Goal: Task Accomplishment & Management: Use online tool/utility

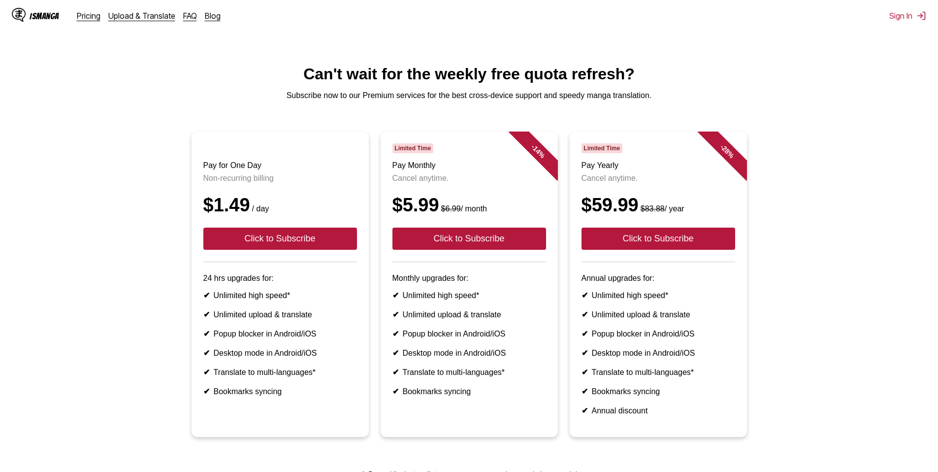
click at [45, 16] on div "IsManga" at bounding box center [45, 15] width 30 height 9
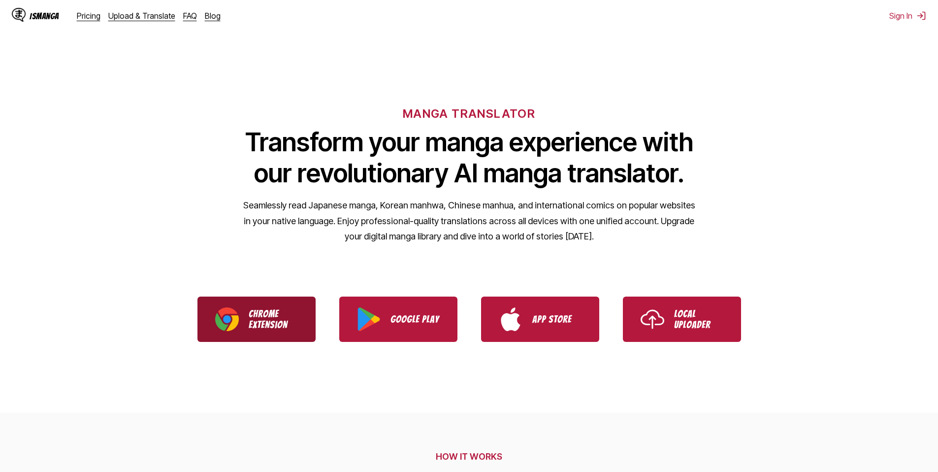
click at [261, 317] on p "Chrome Extension" at bounding box center [273, 319] width 49 height 22
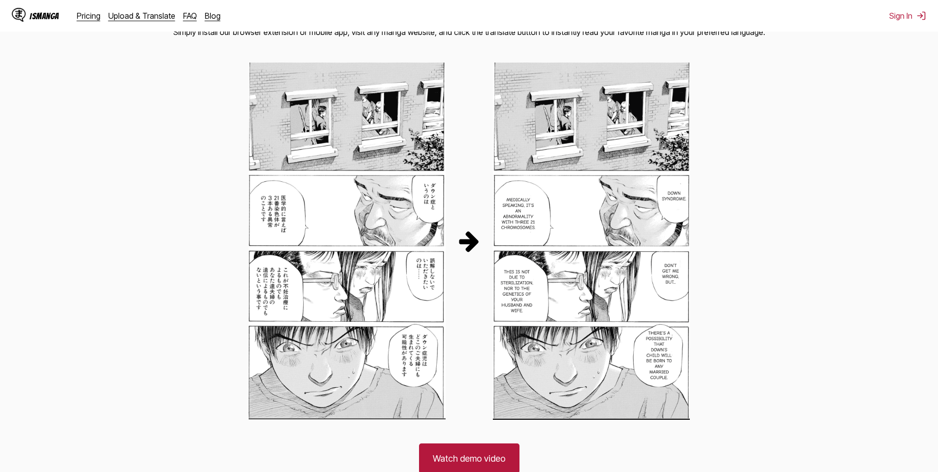
scroll to position [640, 0]
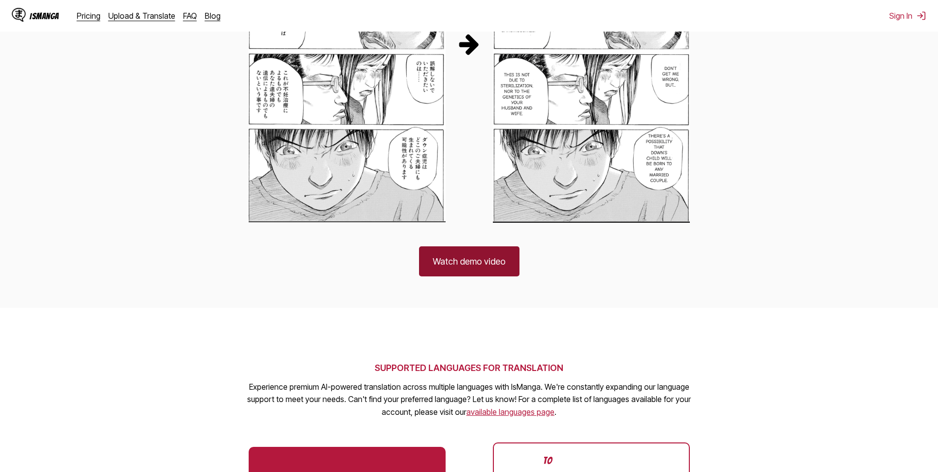
click at [449, 263] on link "Watch demo video" at bounding box center [469, 261] width 100 height 30
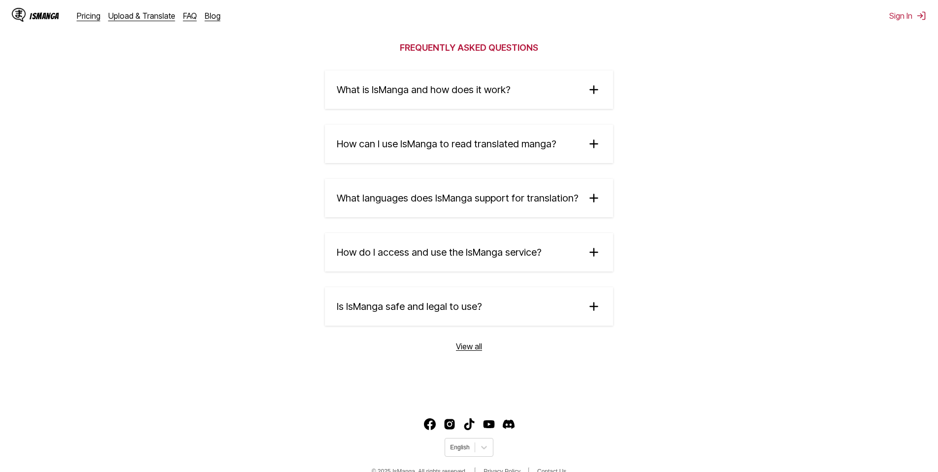
scroll to position [1613, 0]
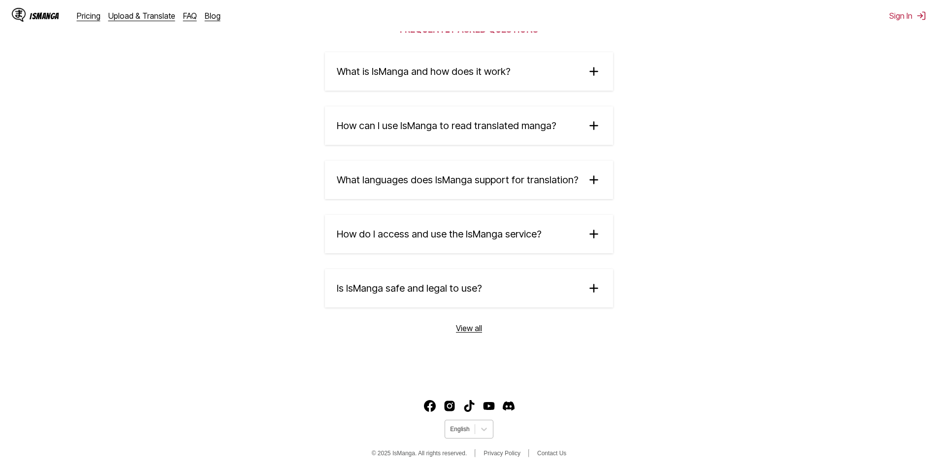
click at [471, 427] on div "English" at bounding box center [459, 428] width 29 height 13
click at [465, 331] on div "Português" at bounding box center [469, 323] width 48 height 15
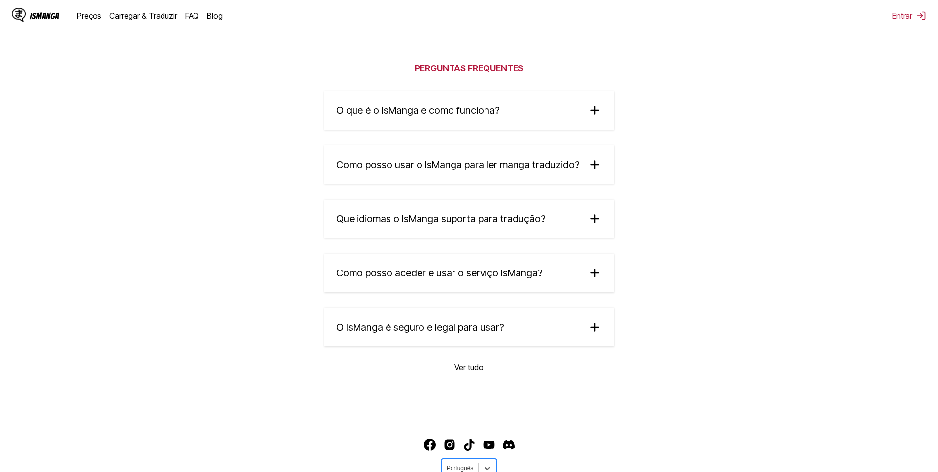
scroll to position [1559, 0]
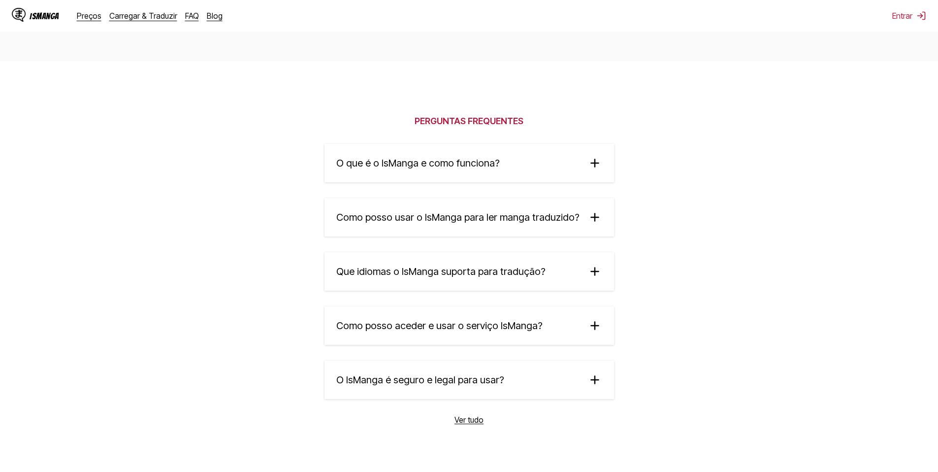
click at [391, 223] on span "Como posso usar o IsManga para ler manga traduzido?" at bounding box center [457, 217] width 243 height 12
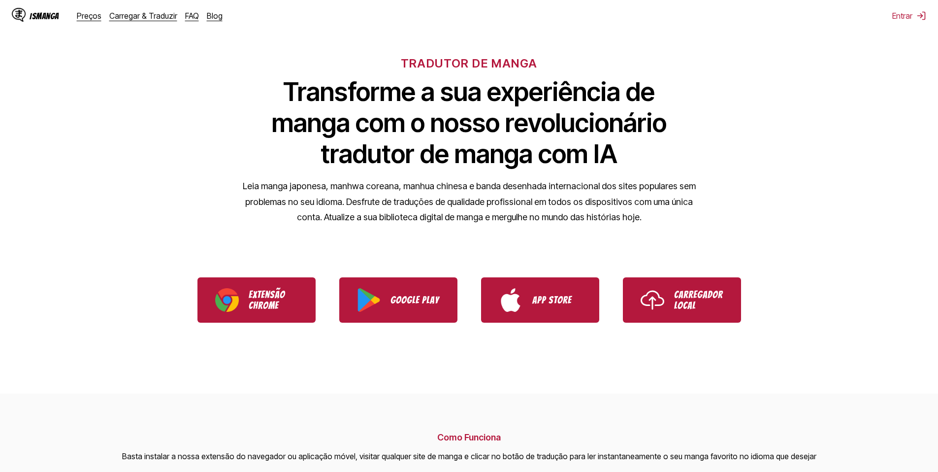
scroll to position [49, 0]
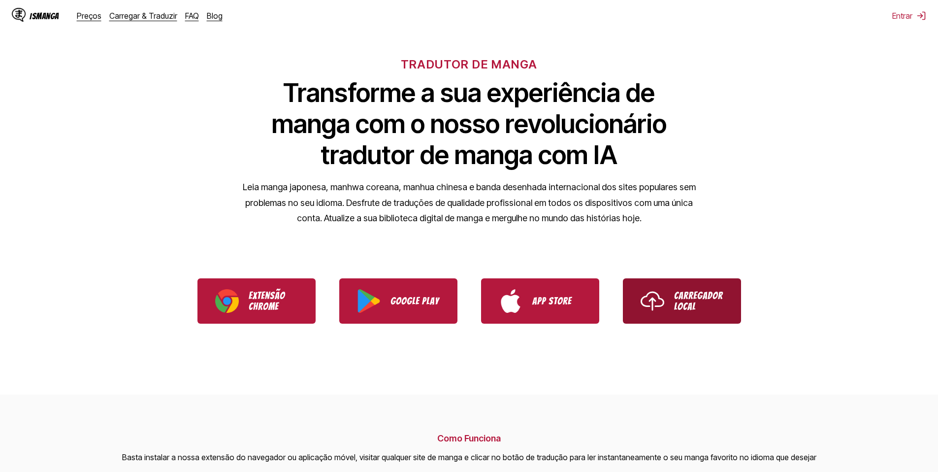
click at [705, 302] on p "Carregador Local" at bounding box center [698, 301] width 49 height 22
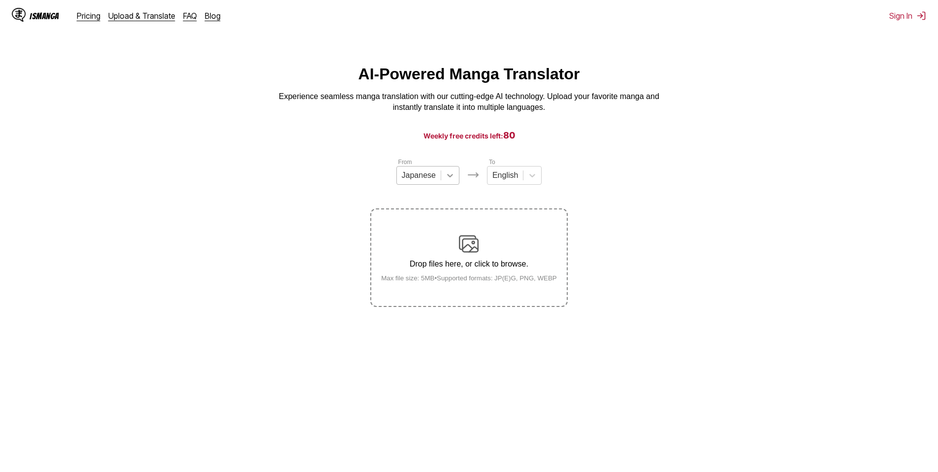
click at [442, 174] on div at bounding box center [450, 175] width 18 height 18
click at [423, 257] on div "English" at bounding box center [427, 249] width 63 height 17
click at [531, 178] on icon at bounding box center [528, 175] width 10 height 10
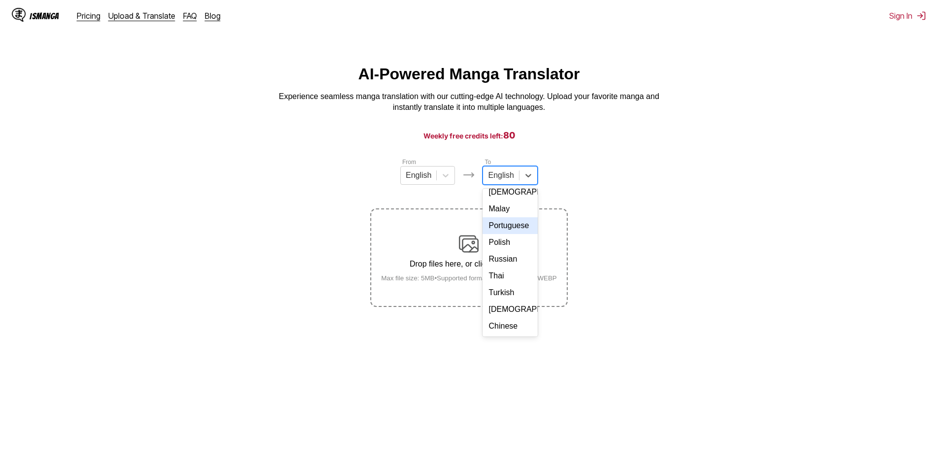
click at [495, 218] on div "Portuguese" at bounding box center [509, 225] width 55 height 17
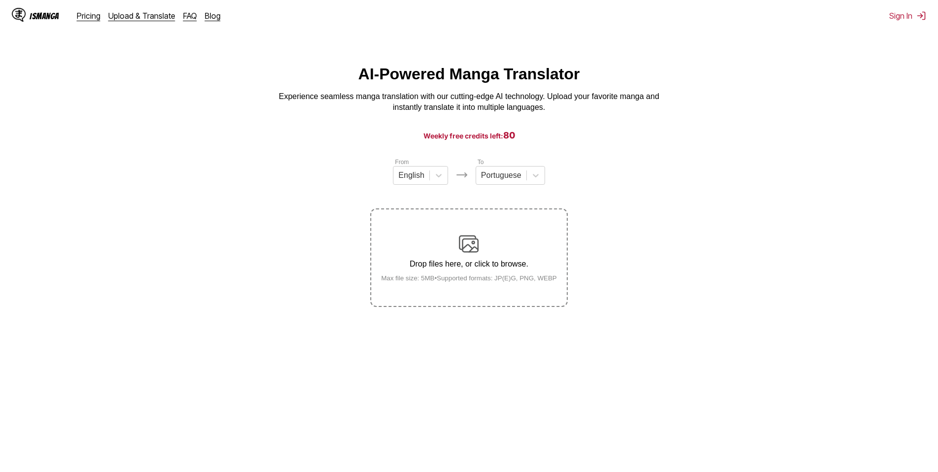
click at [473, 245] on img at bounding box center [469, 244] width 20 height 20
click at [0, 0] on input "Drop files here, or click to browse. Max file size: 5MB • Supported formats: JP…" at bounding box center [0, 0] width 0 height 0
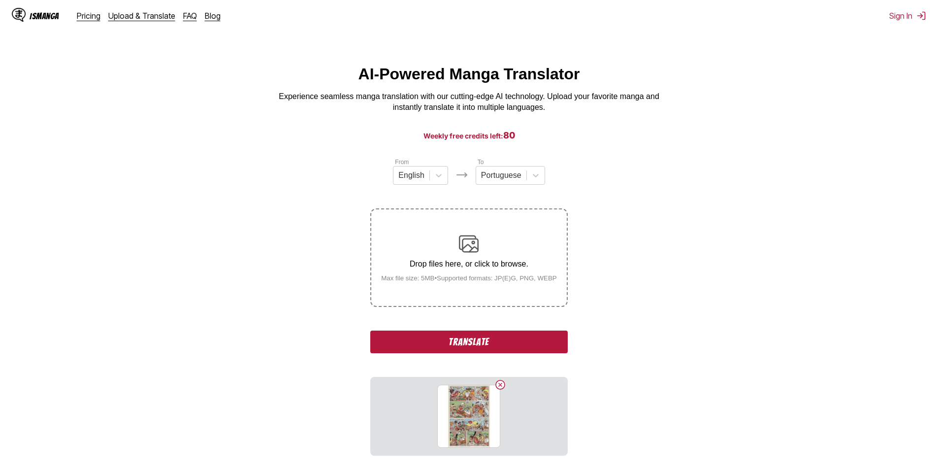
click at [484, 344] on button "Translate" at bounding box center [468, 341] width 197 height 23
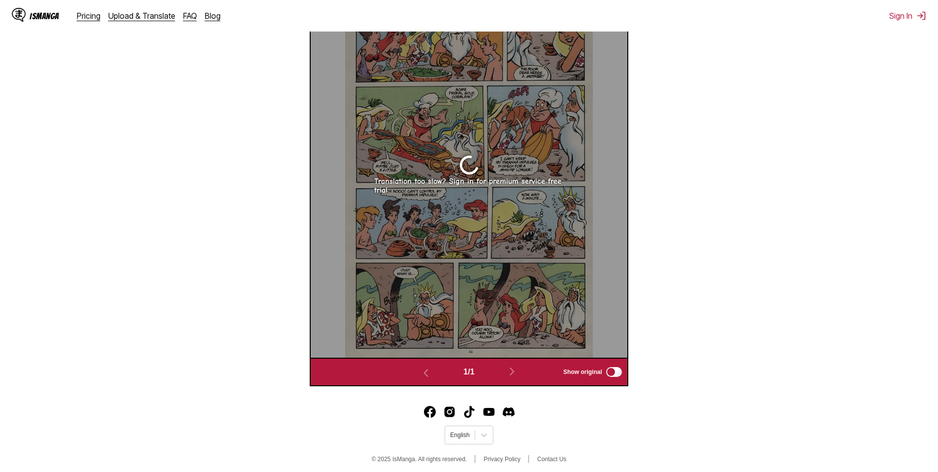
scroll to position [411, 0]
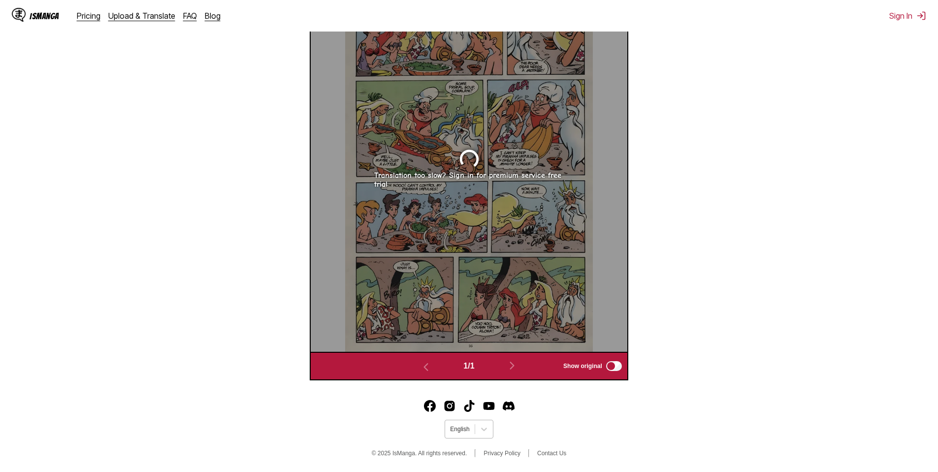
click at [465, 433] on div at bounding box center [459, 428] width 19 height 9
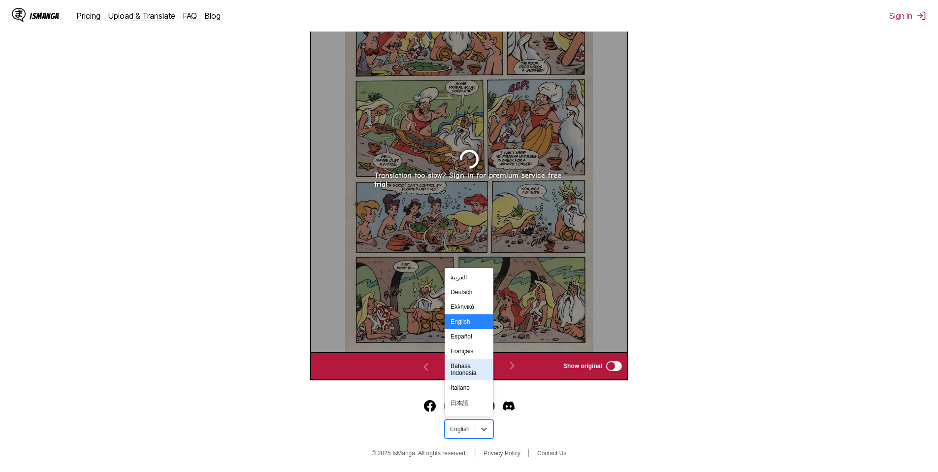
scroll to position [171, 0]
click at [462, 317] on div "Português" at bounding box center [469, 312] width 48 height 15
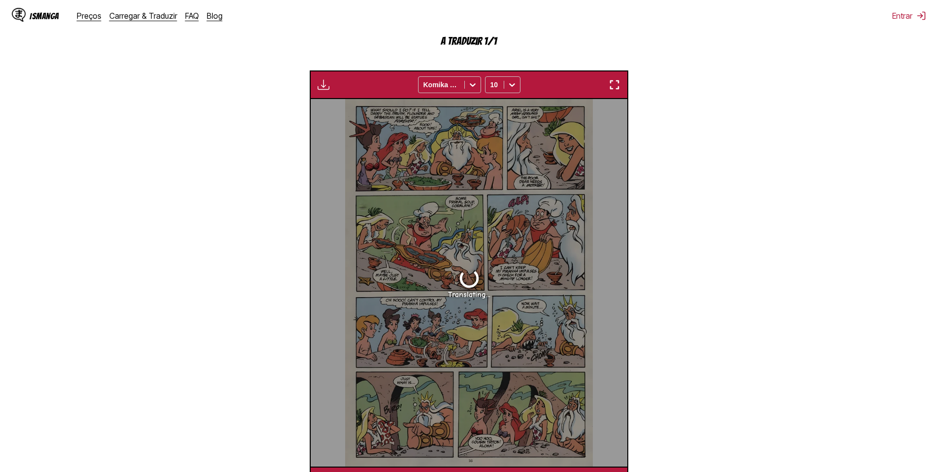
scroll to position [295, 0]
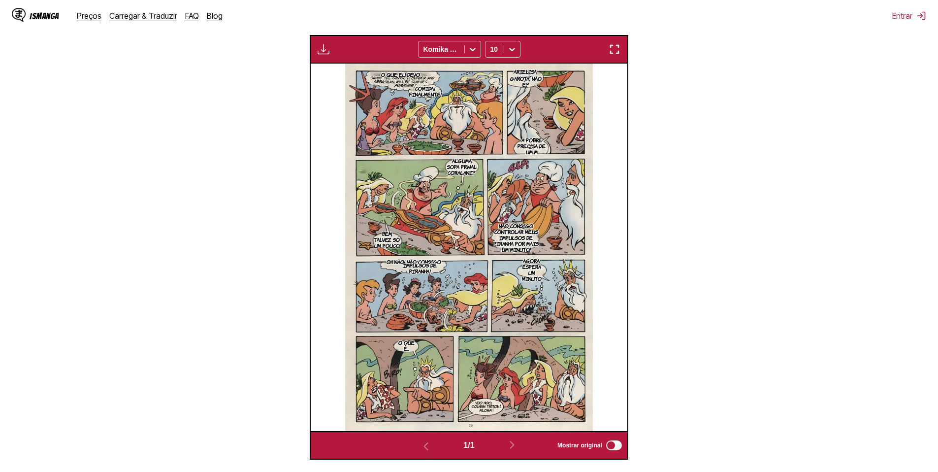
click at [617, 54] on img "button" at bounding box center [614, 49] width 12 height 12
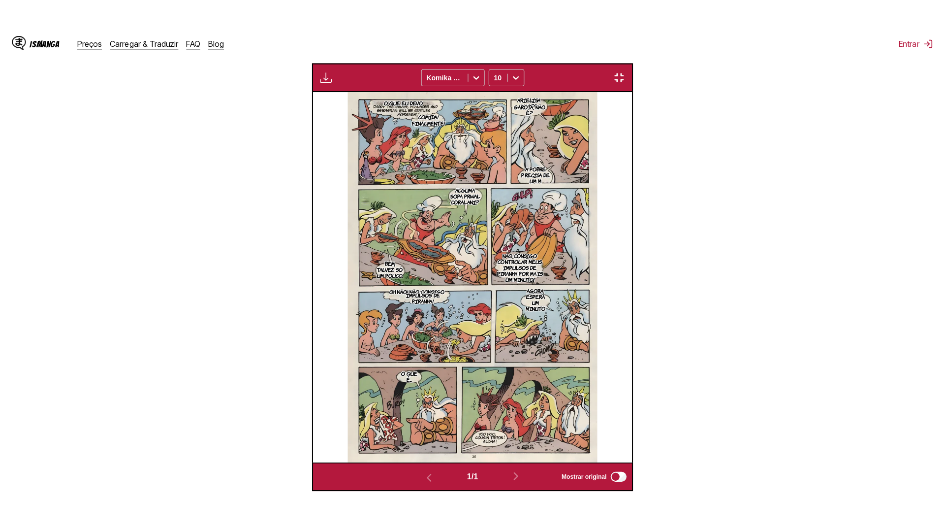
scroll to position [103, 0]
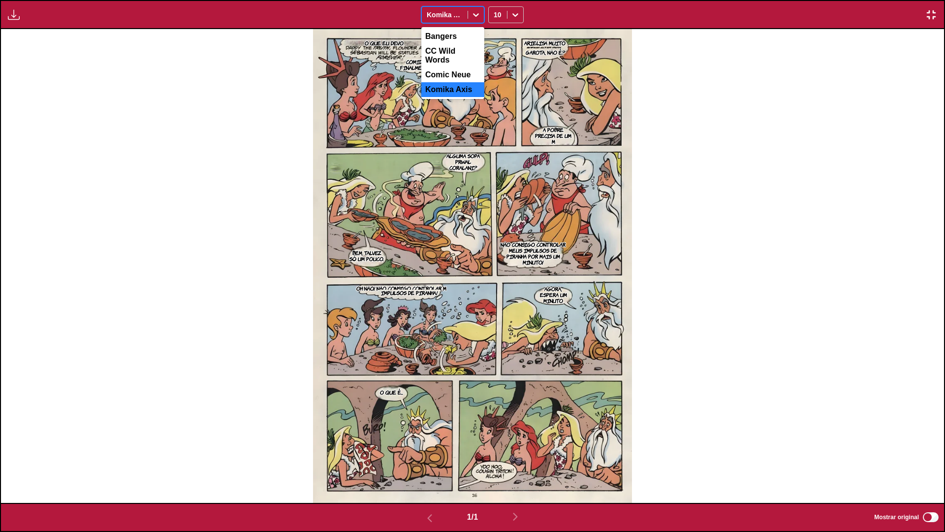
click at [455, 14] on div at bounding box center [445, 15] width 36 height 10
click at [452, 68] on div "Comic Neue" at bounding box center [452, 74] width 63 height 15
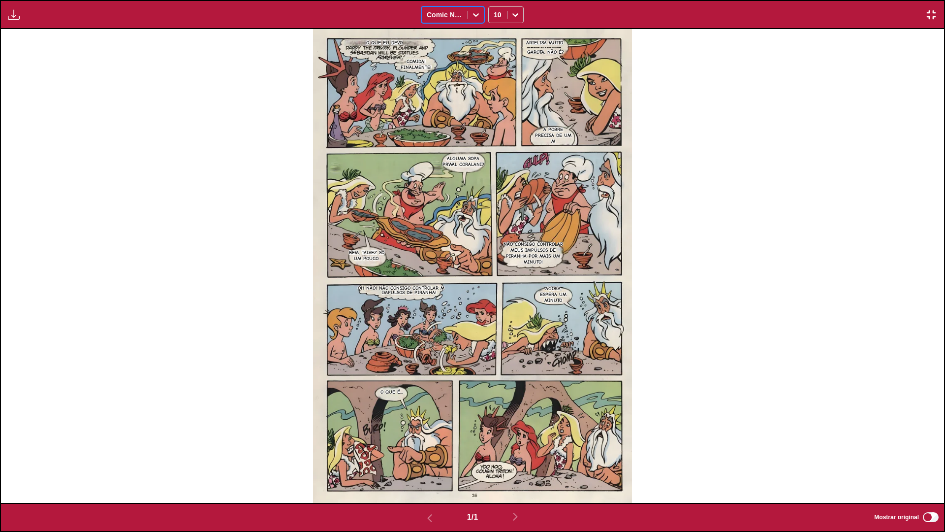
click at [443, 18] on div at bounding box center [445, 15] width 36 height 10
click at [442, 52] on div "CC Wild Words" at bounding box center [452, 56] width 63 height 24
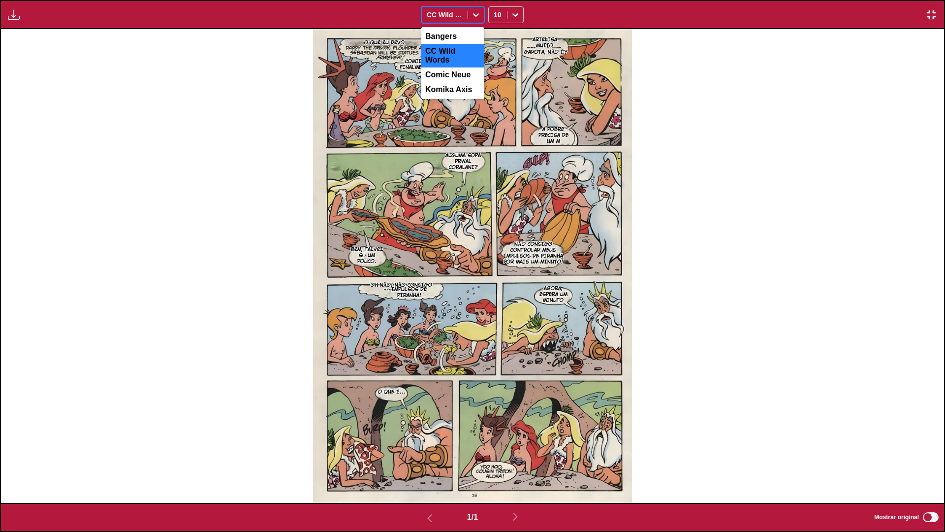
click at [446, 21] on div "CC Wild Words" at bounding box center [445, 15] width 46 height 14
click at [446, 34] on div "Bangers" at bounding box center [452, 36] width 63 height 15
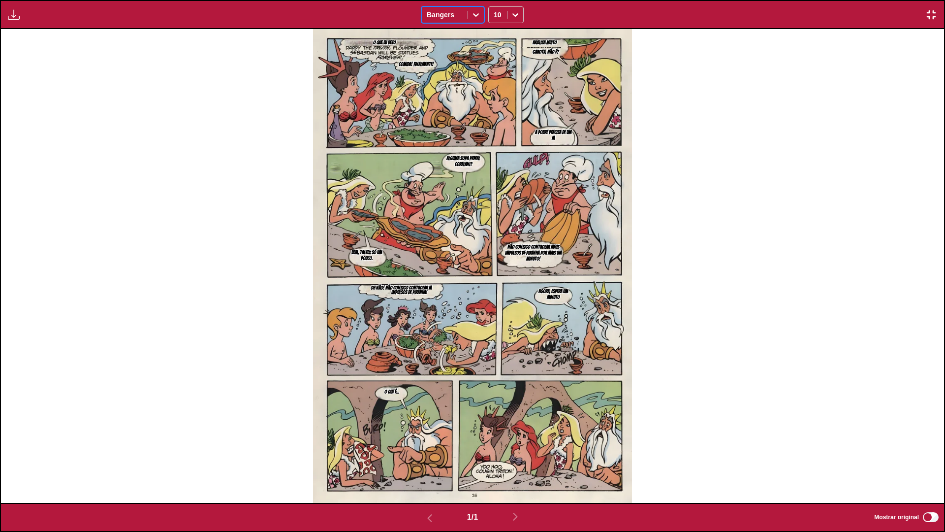
click at [446, 20] on div "Bangers" at bounding box center [445, 15] width 46 height 14
click at [445, 48] on div "CC Wild Words" at bounding box center [452, 56] width 63 height 24
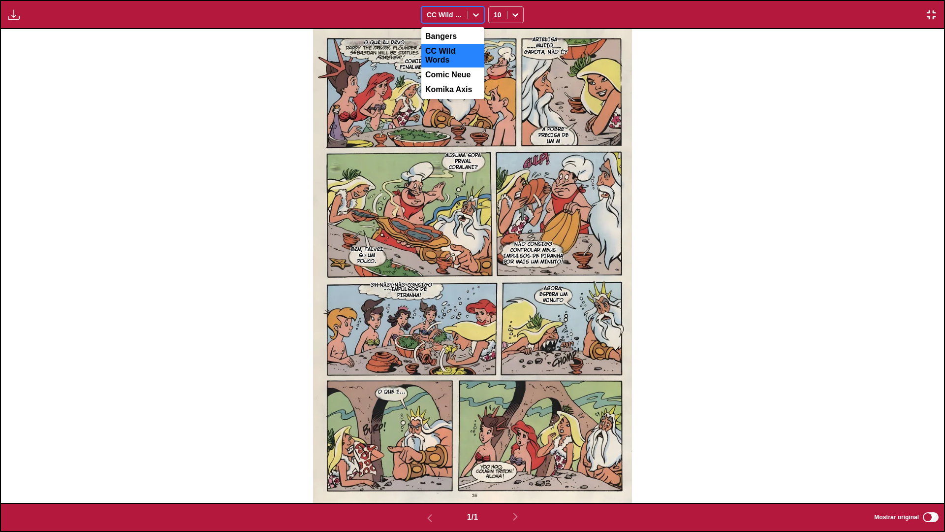
click at [444, 13] on div at bounding box center [445, 15] width 36 height 10
click at [448, 83] on div "Komika Axis" at bounding box center [452, 89] width 63 height 15
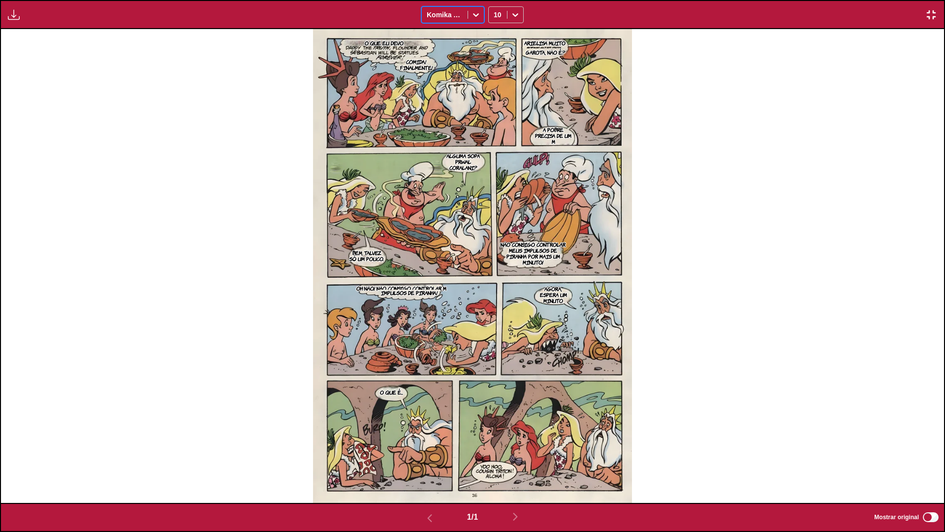
drag, startPoint x: 198, startPoint y: 186, endPoint x: 466, endPoint y: 201, distance: 268.2
click at [202, 186] on div "[PERSON_NAME] MUITO O QUE EU DEVO GAROTA, NÃO É? COMIDA! FINALMENTE! A POBRE PR…" at bounding box center [472, 266] width 943 height 474
click at [488, 204] on img at bounding box center [472, 266] width 319 height 474
click at [506, 11] on div "10" at bounding box center [498, 15] width 18 height 14
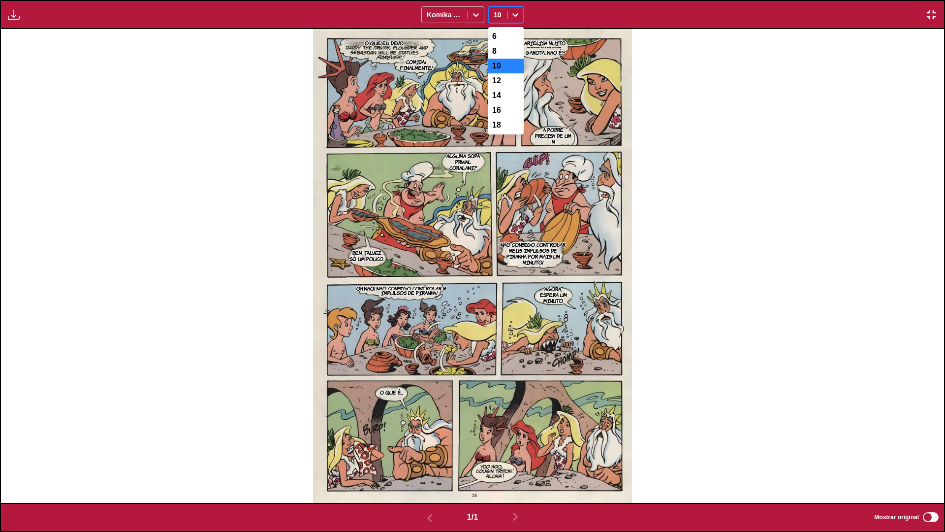
click at [506, 11] on div "10" at bounding box center [498, 15] width 18 height 14
click at [927, 12] on img "button" at bounding box center [932, 15] width 12 height 12
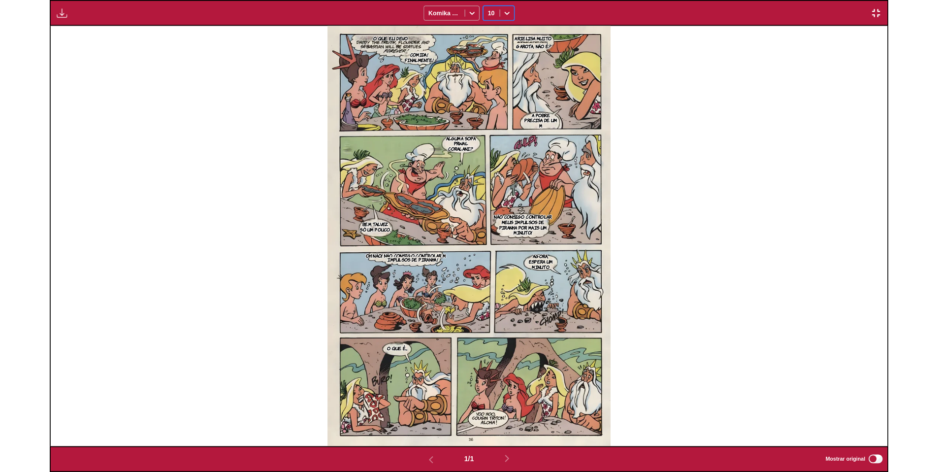
scroll to position [256, 0]
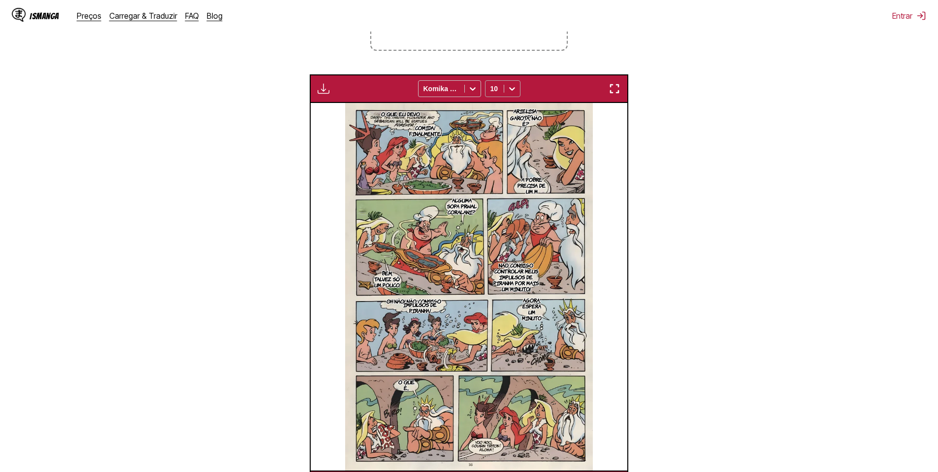
click at [489, 96] on div "10" at bounding box center [494, 89] width 18 height 14
click at [506, 111] on div "6" at bounding box center [502, 110] width 35 height 15
click at [502, 87] on div "6" at bounding box center [494, 89] width 18 height 14
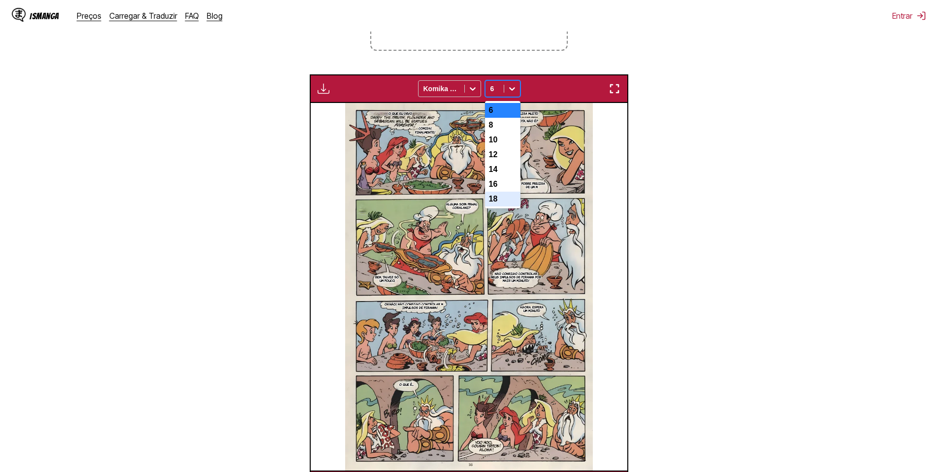
click at [500, 206] on div "18" at bounding box center [502, 199] width 35 height 15
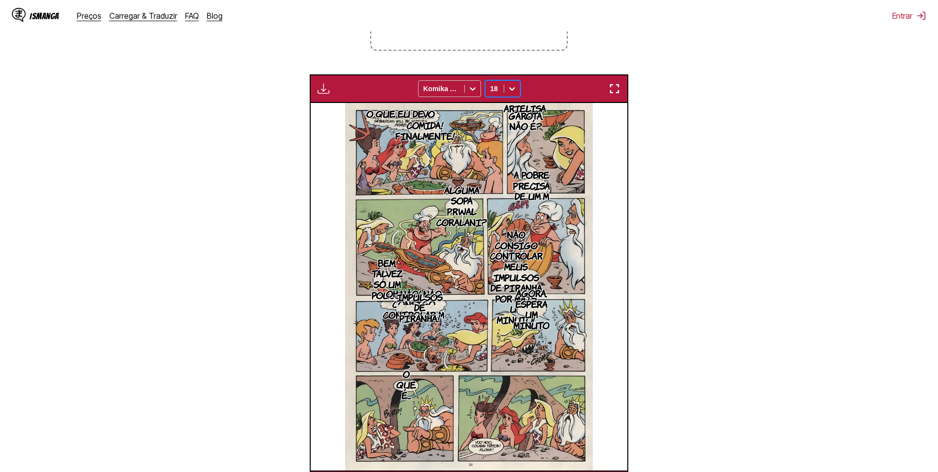
click at [495, 96] on div "18" at bounding box center [494, 89] width 18 height 14
click at [498, 111] on div "6" at bounding box center [502, 110] width 35 height 15
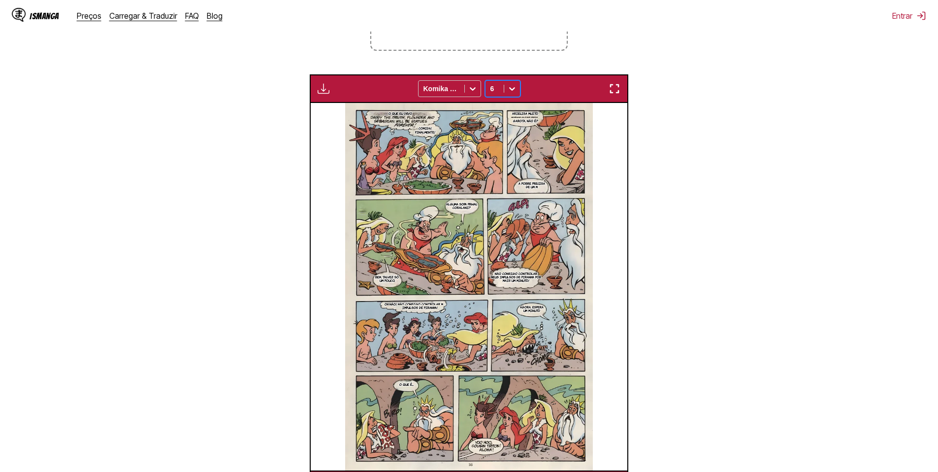
click at [498, 91] on div at bounding box center [494, 89] width 8 height 10
click at [502, 126] on div "8" at bounding box center [502, 125] width 35 height 15
click at [521, 279] on p "NÃO CONSIGO CONTROLAR MEUS IMPULSOS DE PIRANHA POR MAIS UM MINUTO!" at bounding box center [516, 276] width 54 height 23
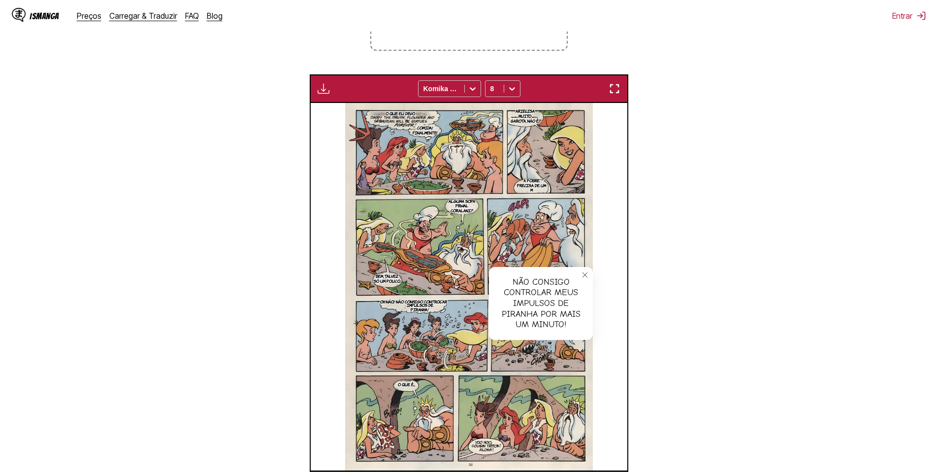
click at [524, 296] on div "NÃO CONSIGO CONTROLAR MEUS IMPULSOS DE PIRANHA POR MAIS UM MINUTO!" at bounding box center [541, 303] width 104 height 73
click at [584, 277] on icon "close-tooltip" at bounding box center [584, 274] width 7 height 7
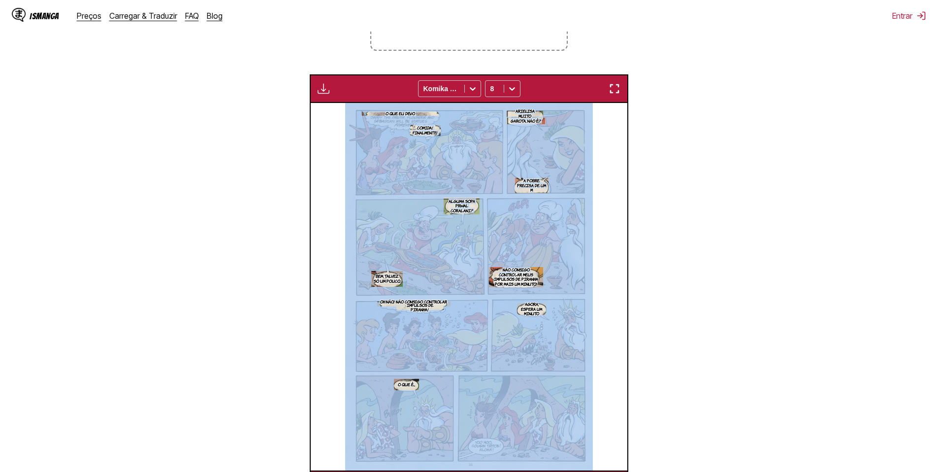
drag, startPoint x: 514, startPoint y: 275, endPoint x: 511, endPoint y: 294, distance: 18.9
click at [511, 294] on div "[PERSON_NAME] MUITO O QUE EU DEVO GAROTA, NÃO É? COMIDA! FINALMENTE! A POBRE PR…" at bounding box center [469, 286] width 317 height 367
click at [455, 250] on img at bounding box center [469, 286] width 248 height 367
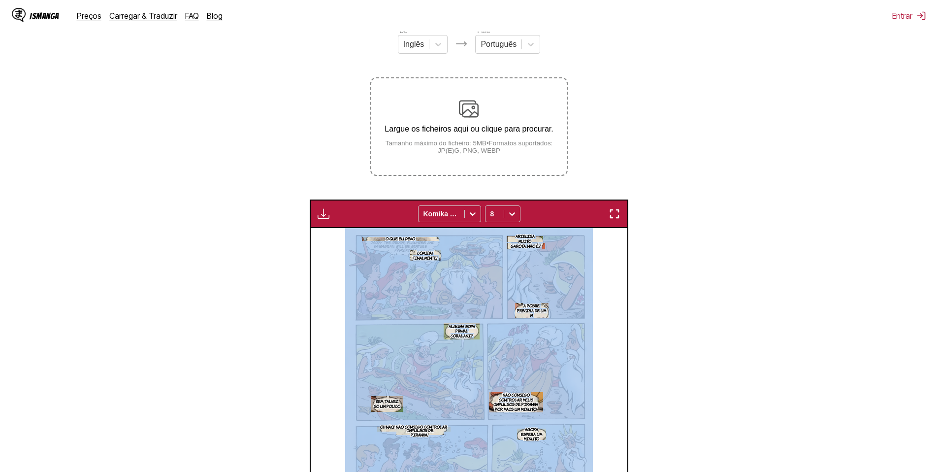
scroll to position [130, 0]
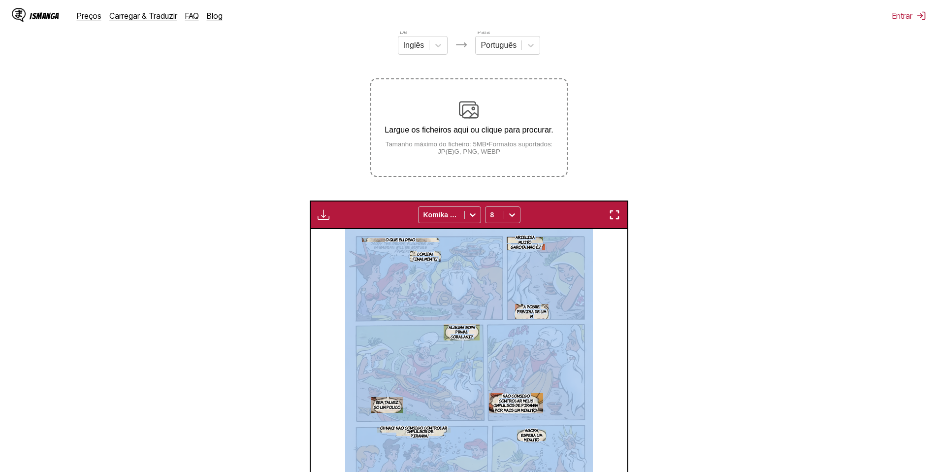
click at [674, 345] on section "De Inglês Para Português Largue os ficheiros aqui ou clique para procurar. Tama…" at bounding box center [469, 326] width 922 height 598
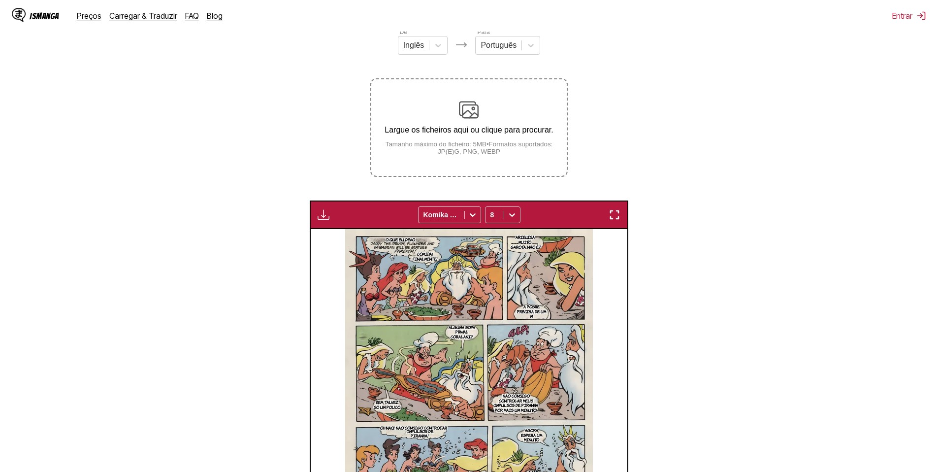
click at [418, 306] on img at bounding box center [469, 412] width 248 height 367
